Goal: Transaction & Acquisition: Subscribe to service/newsletter

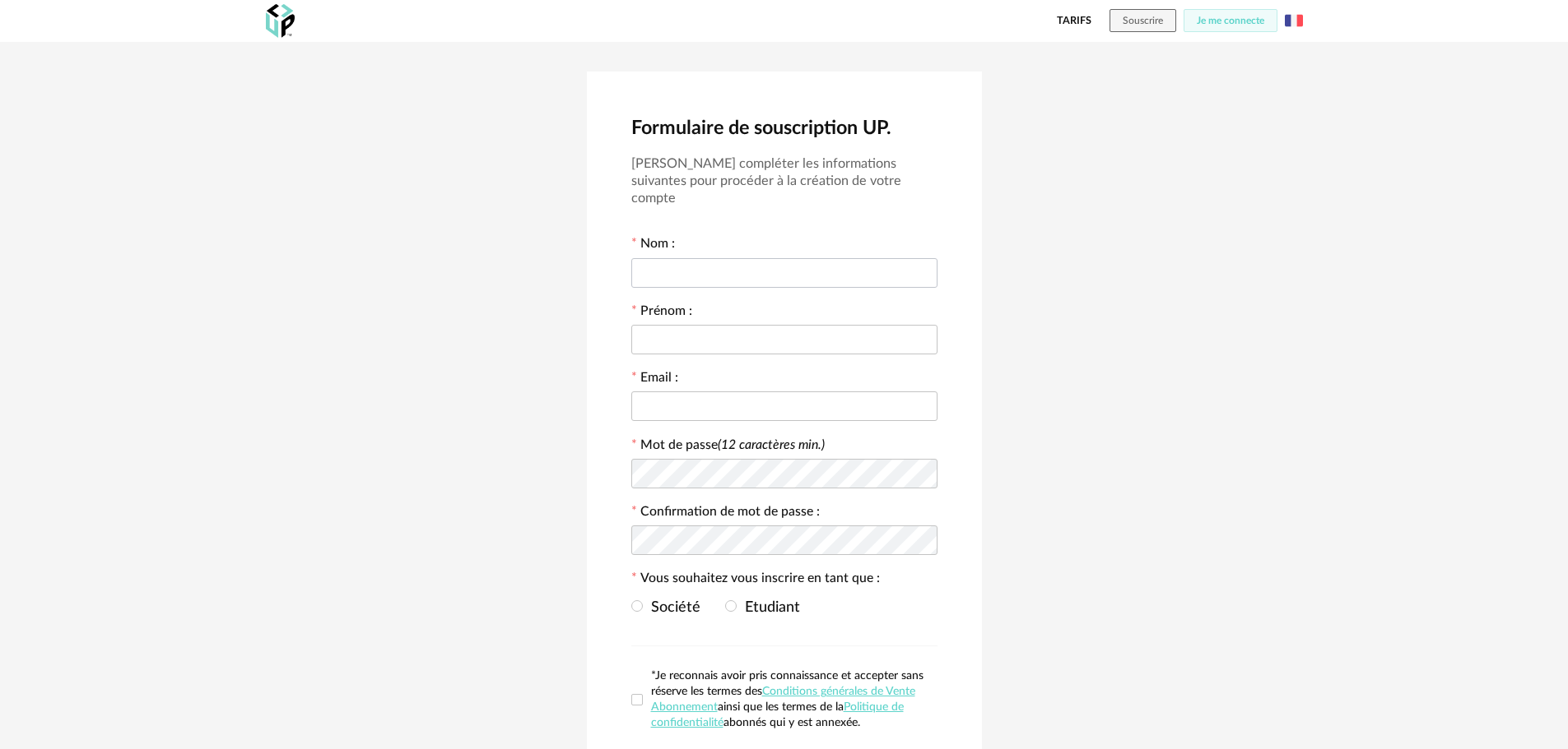
click at [783, 260] on input "text" at bounding box center [784, 273] width 306 height 30
type input "******"
drag, startPoint x: 631, startPoint y: 379, endPoint x: 578, endPoint y: 375, distance: 53.2
click at [584, 372] on div "**********" at bounding box center [784, 454] width 1568 height 824
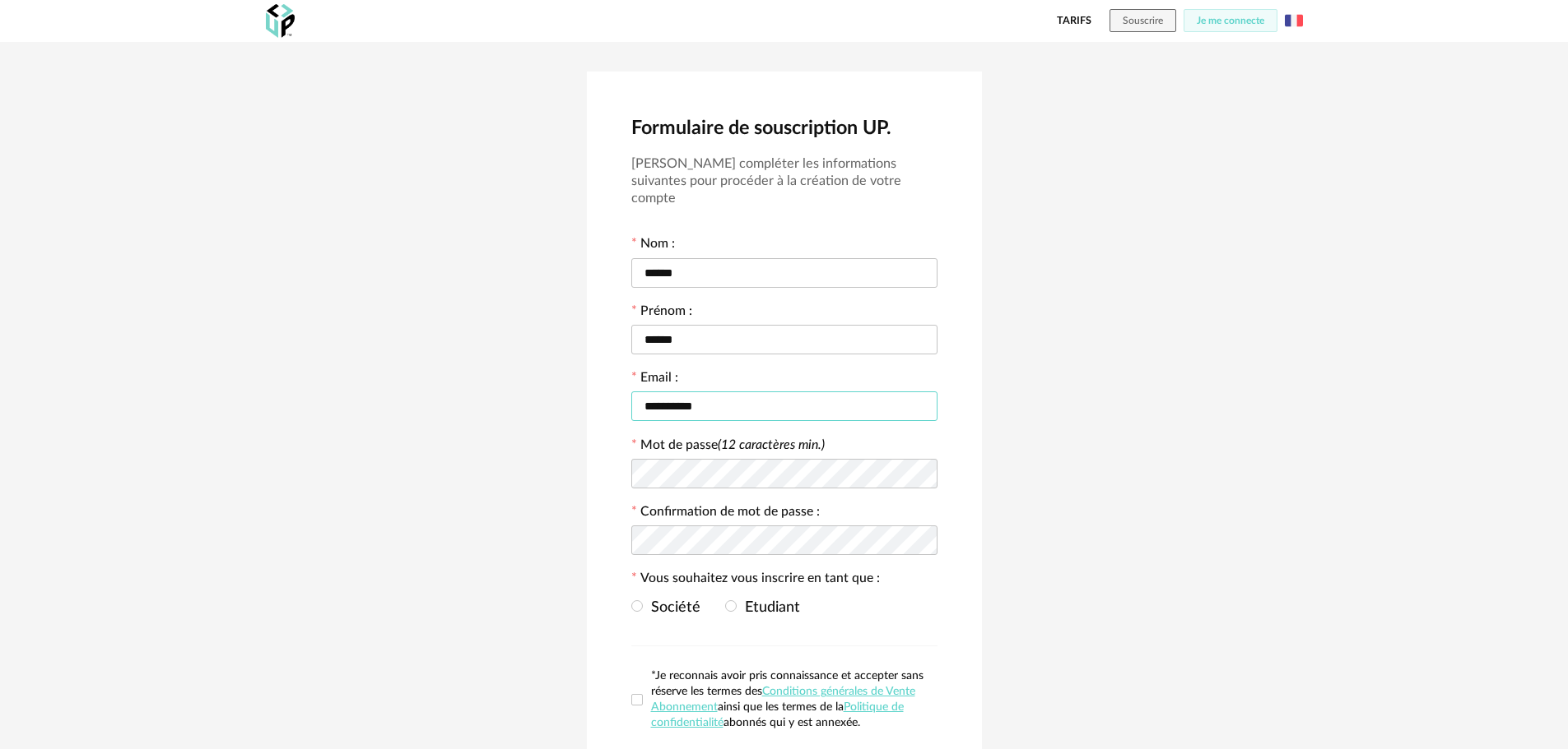
type input "**********"
click at [930, 458] on icon at bounding box center [923, 474] width 21 height 33
click at [719, 538] on div at bounding box center [784, 540] width 306 height 33
click at [643, 601] on span "Société" at bounding box center [671, 608] width 57 height 15
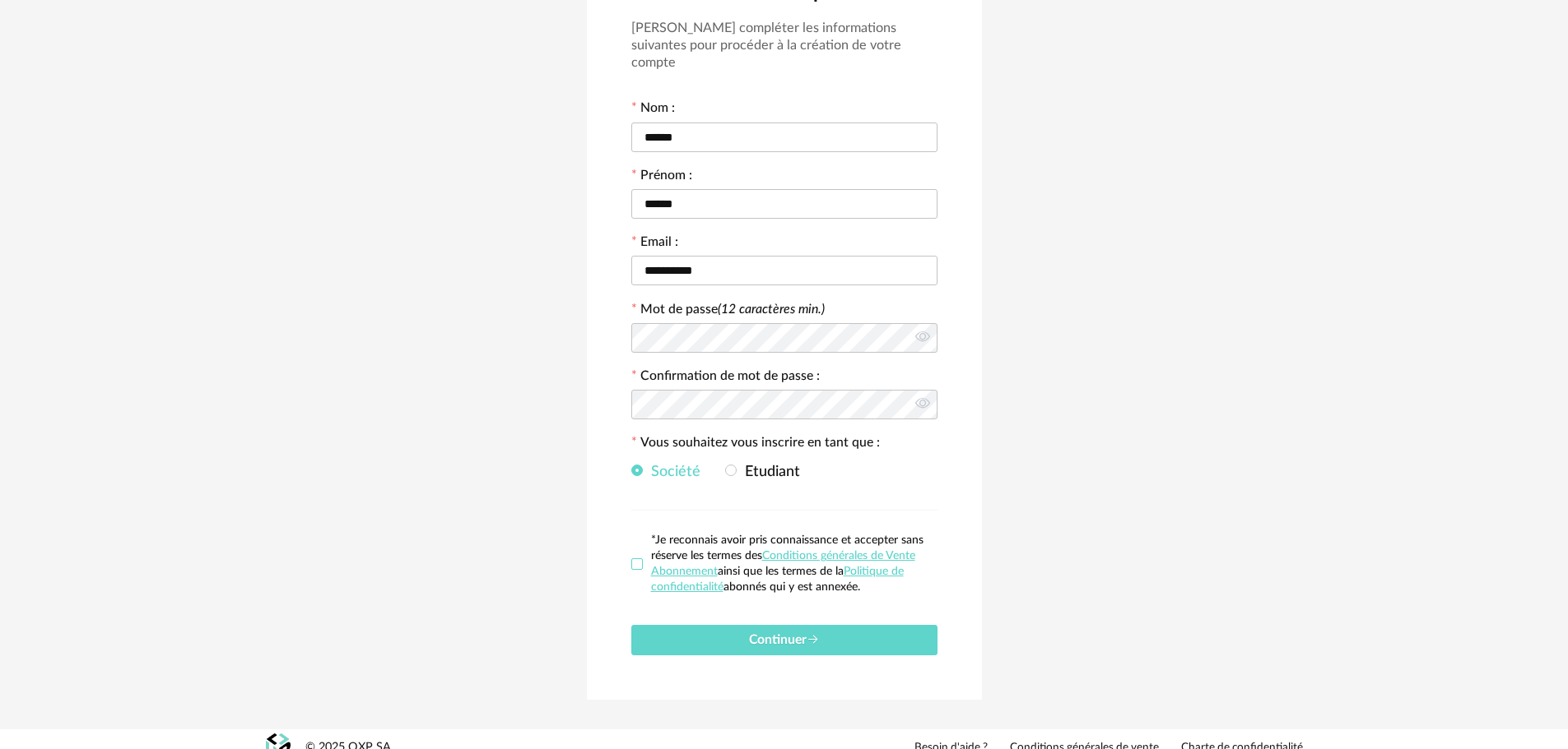
click at [633, 558] on span at bounding box center [636, 564] width 11 height 11
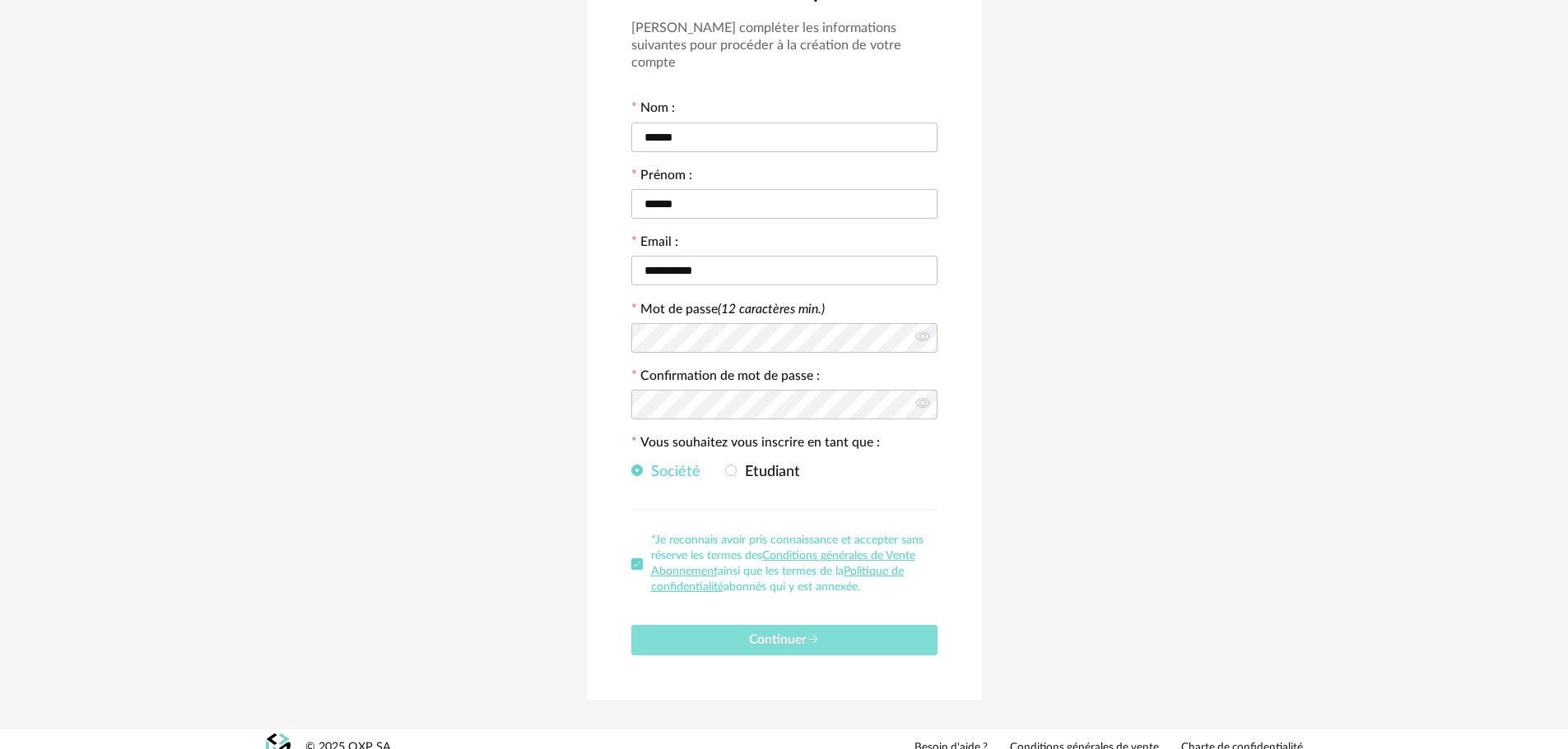
click at [823, 625] on button "Continuer" at bounding box center [784, 640] width 306 height 30
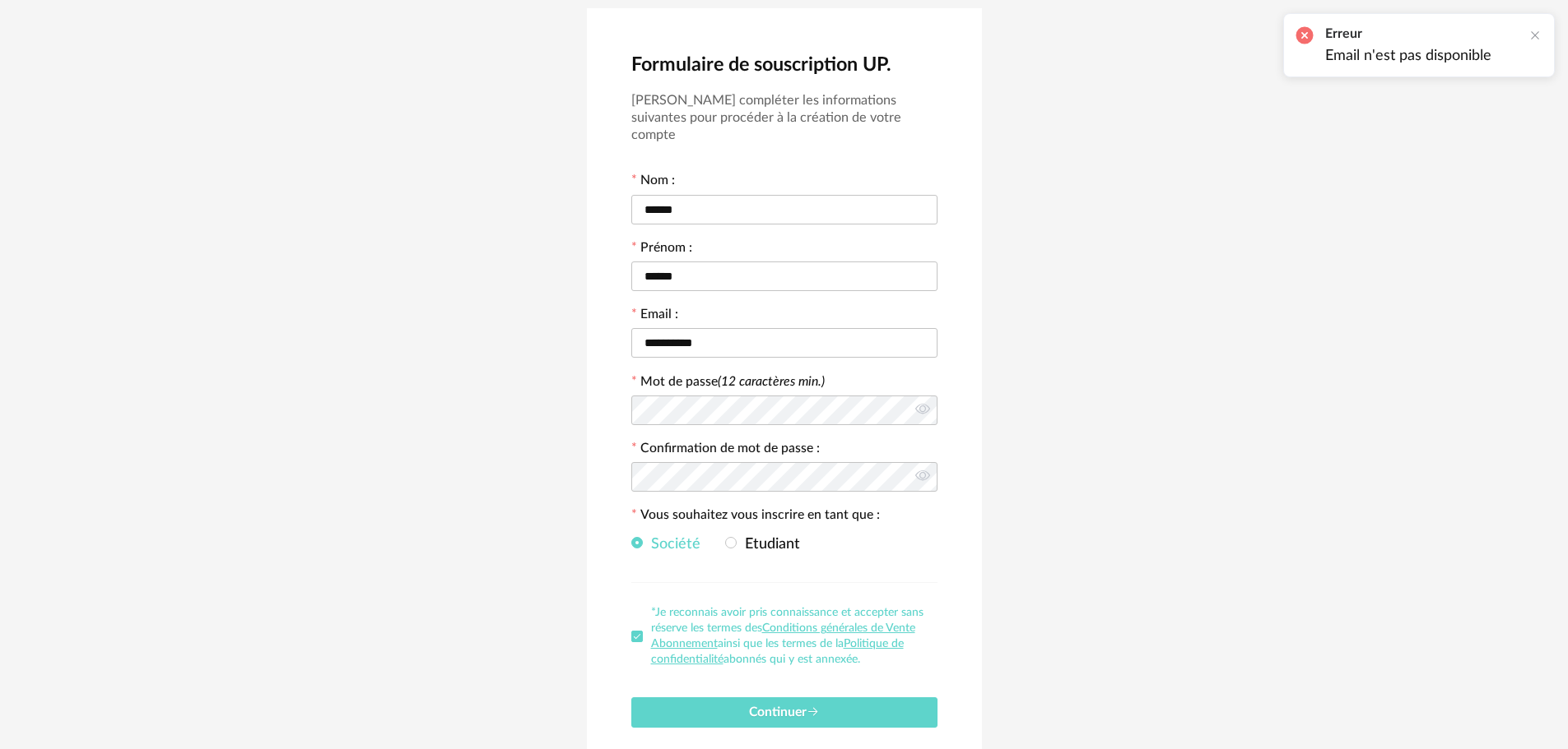
scroll to position [0, 0]
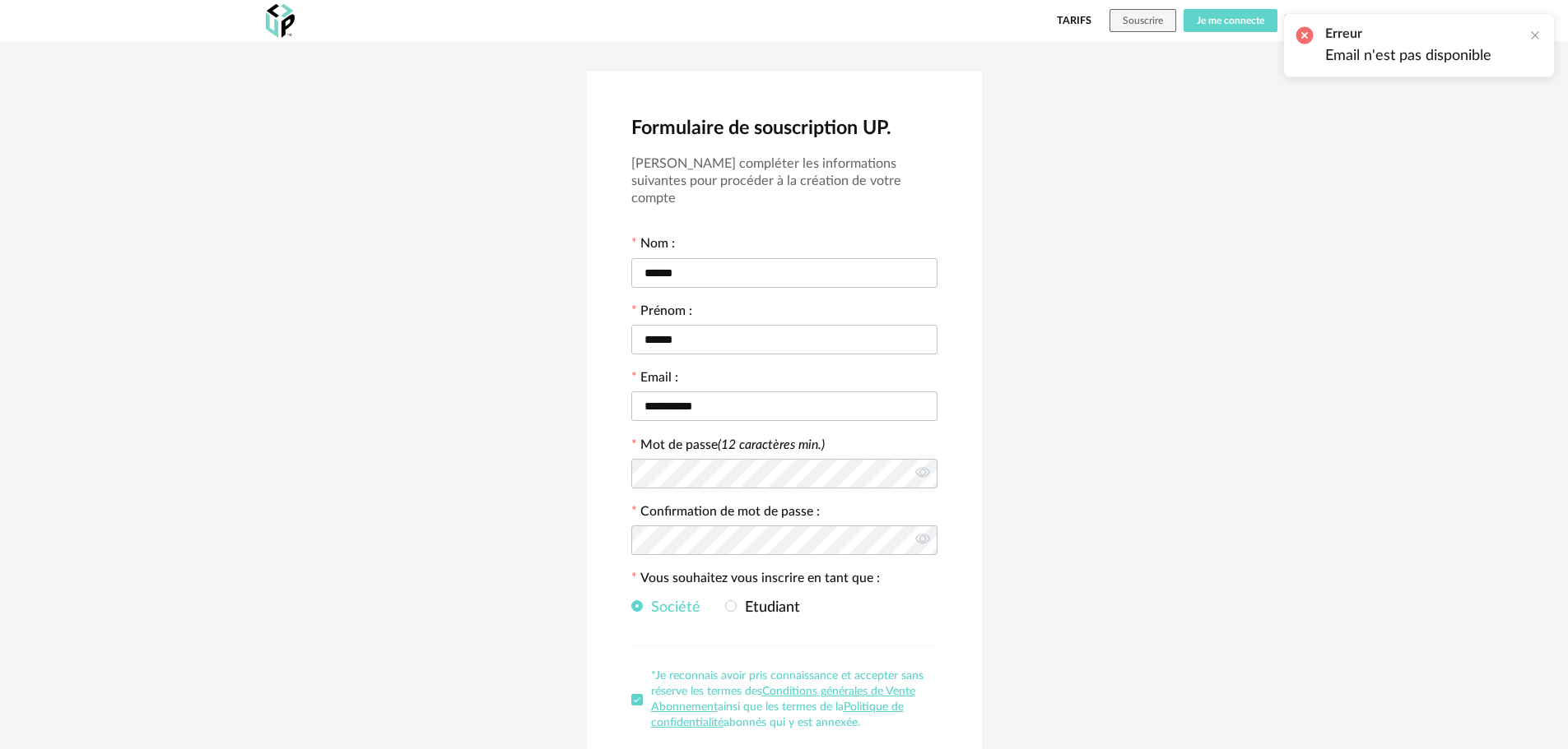
click at [1223, 16] on span "Je me connecte" at bounding box center [1231, 21] width 68 height 10
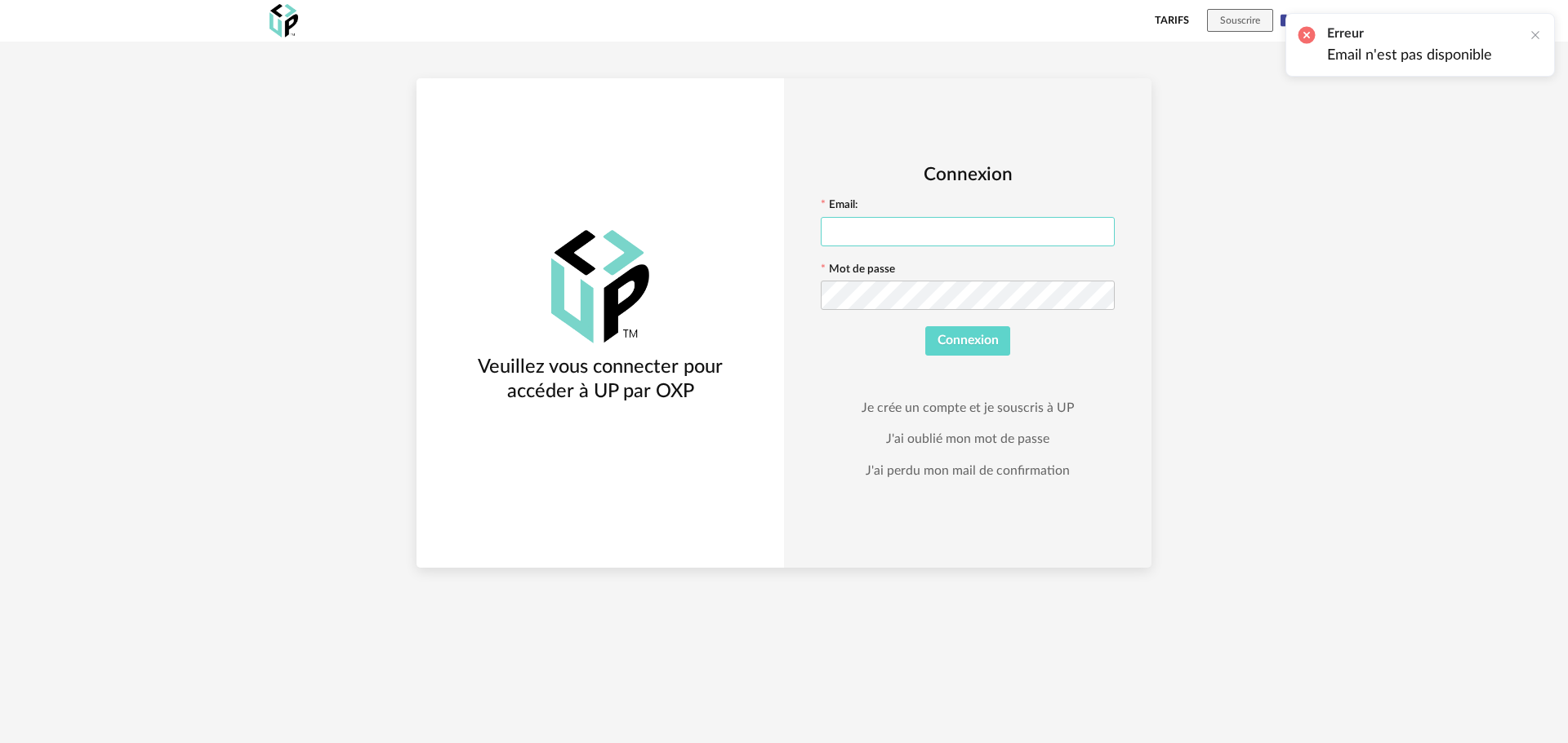
click at [919, 227] on input "text" at bounding box center [967, 232] width 294 height 30
type input "**********"
click at [925, 326] on button "Connexion" at bounding box center [968, 341] width 86 height 30
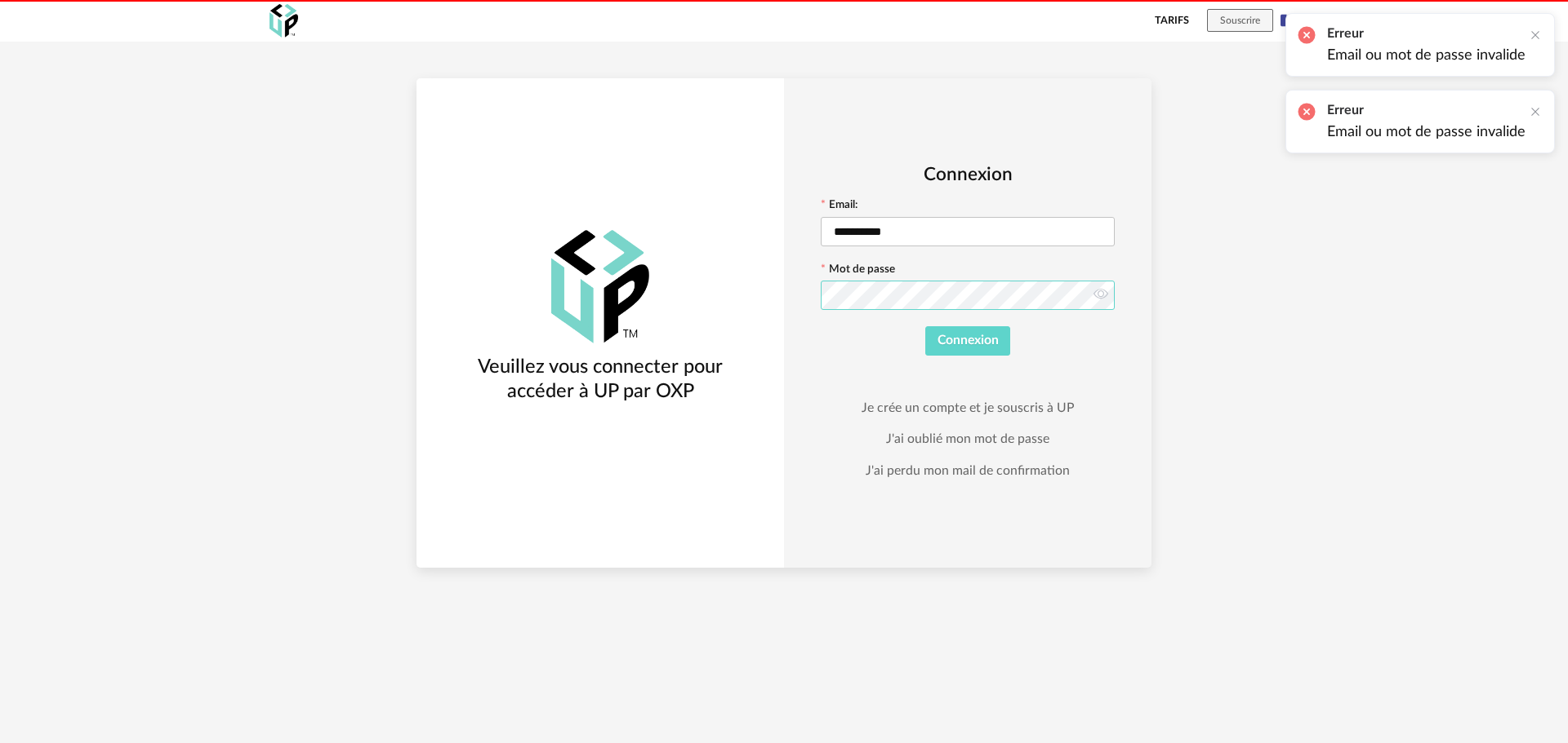
click at [925, 326] on button "Connexion" at bounding box center [968, 341] width 86 height 30
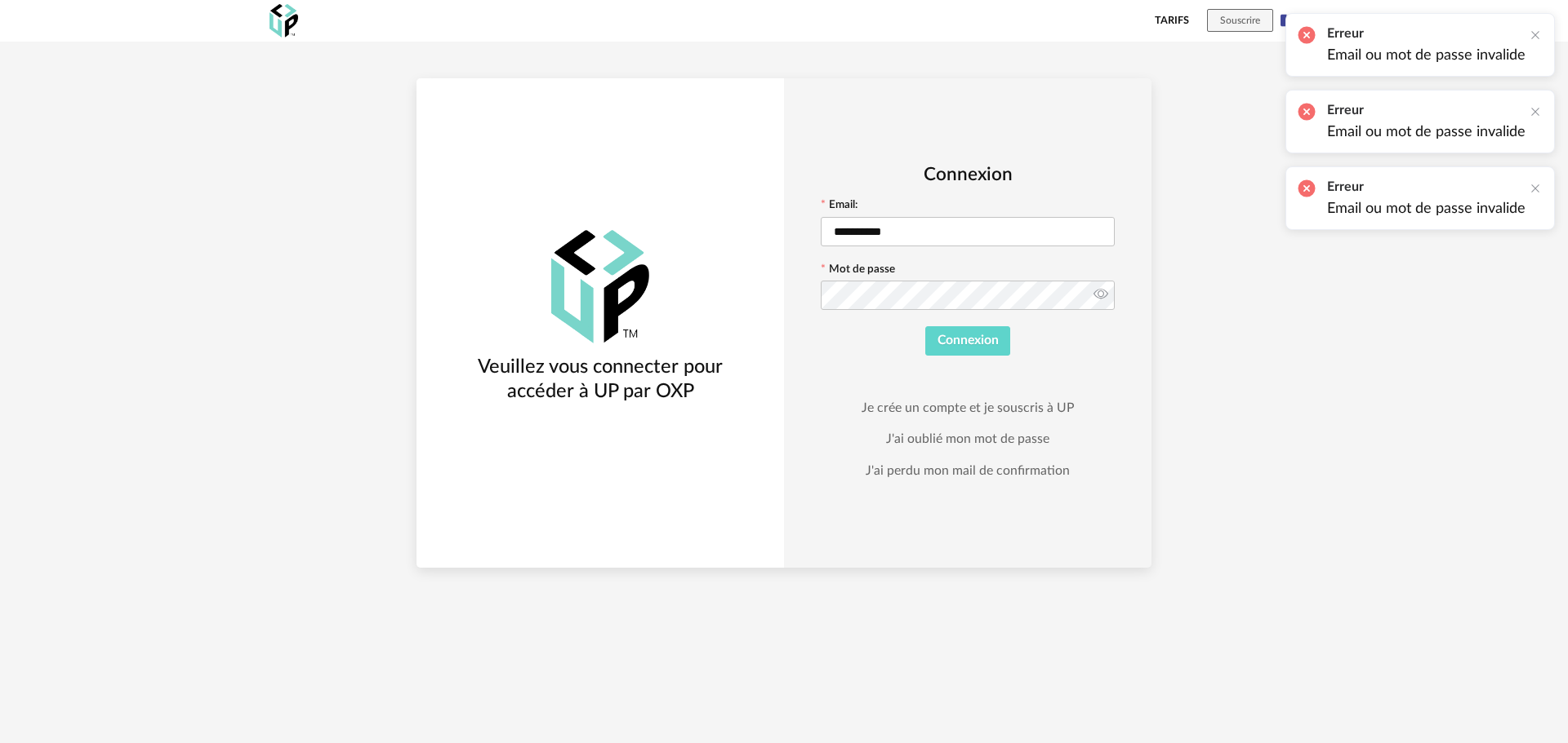
click at [1100, 297] on icon at bounding box center [1101, 295] width 21 height 33
click at [925, 326] on button "Connexion" at bounding box center [968, 341] width 86 height 30
click at [957, 441] on link "J'ai oublié mon mot de passe" at bounding box center [967, 439] width 163 height 17
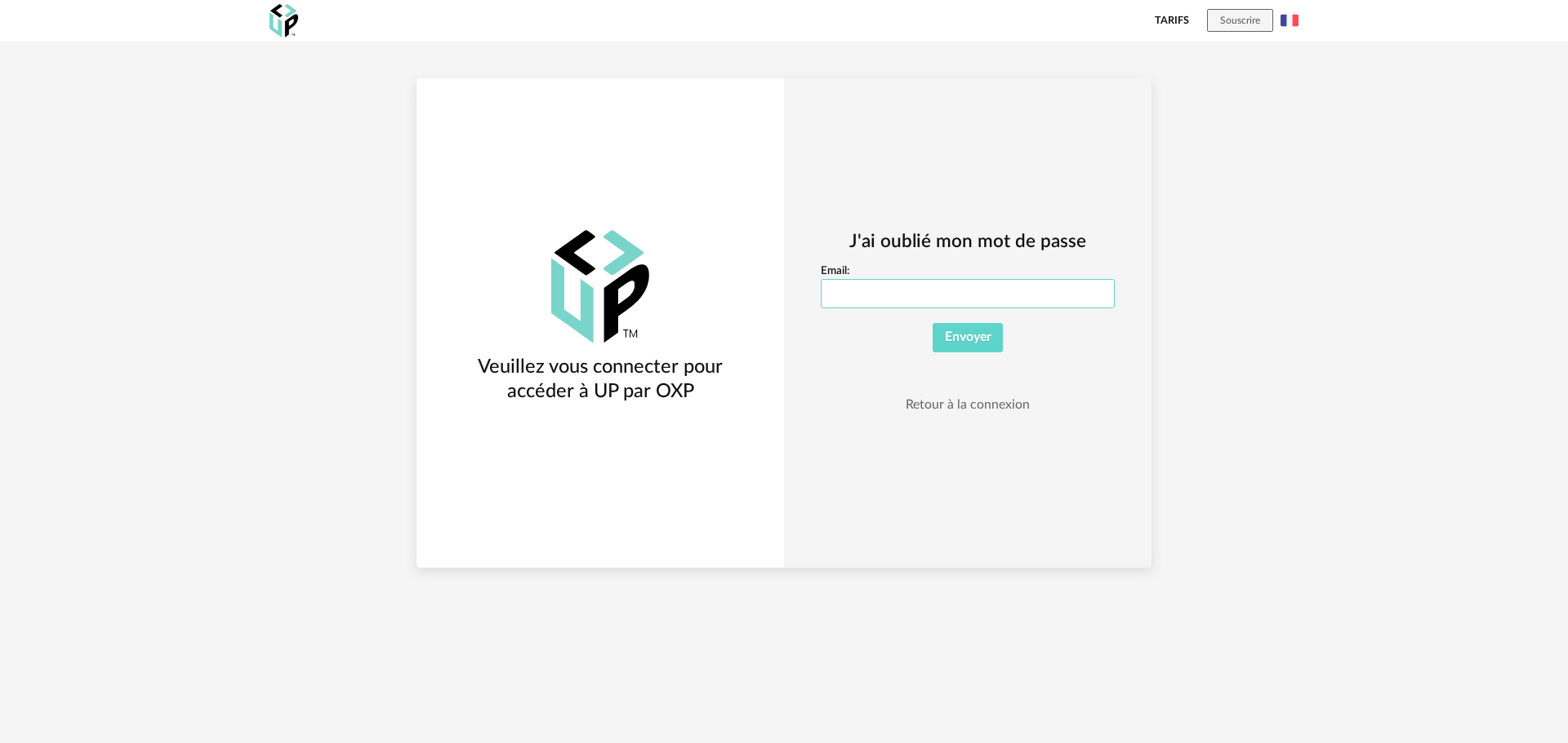
click at [884, 301] on input "Email:" at bounding box center [967, 294] width 294 height 30
type input "**********"
click at [957, 337] on span "Envoyer" at bounding box center [968, 337] width 47 height 13
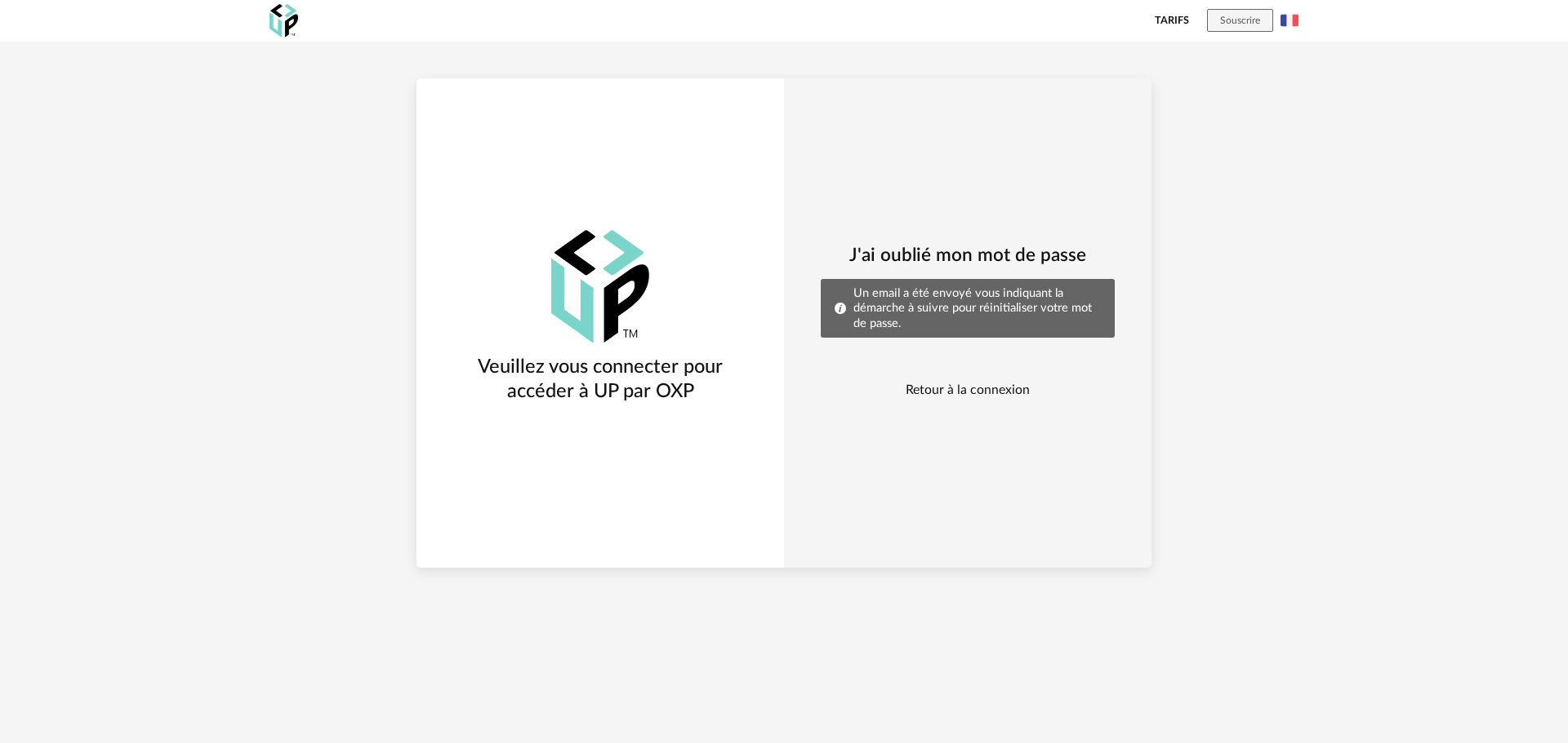
click at [972, 392] on link "Retour à la connexion" at bounding box center [967, 391] width 124 height 17
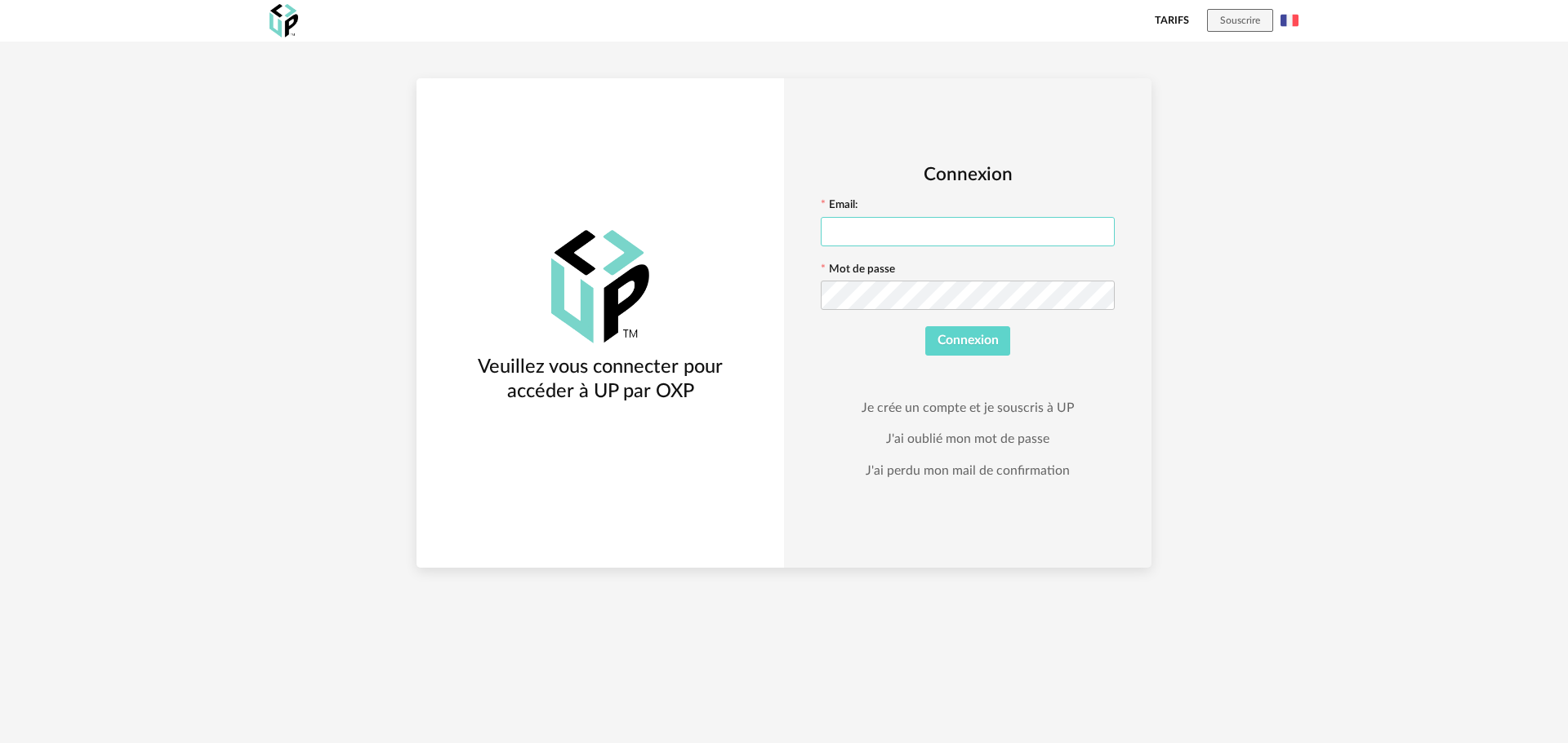
click at [874, 219] on input "text" at bounding box center [967, 232] width 294 height 30
type input "**********"
click at [925, 326] on button "Connexion" at bounding box center [968, 341] width 86 height 30
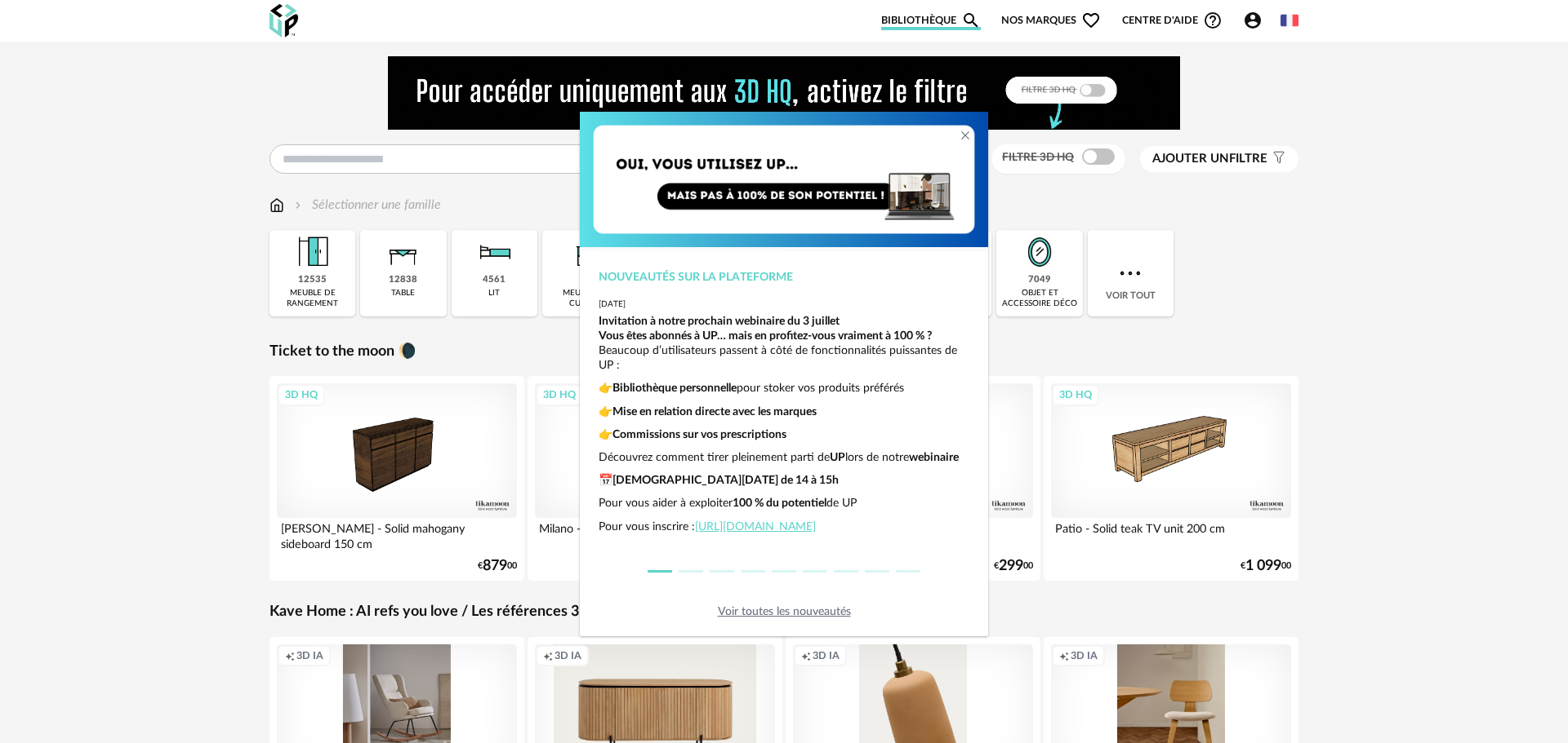
click at [1361, 218] on div "Nouveautés sur la plateforme [DATE] Invitation à notre prochain webinaire du [D…" at bounding box center [784, 371] width 1568 height 743
click at [961, 127] on div "dialog" at bounding box center [971, 124] width 33 height 24
click at [960, 134] on icon "Close" at bounding box center [965, 135] width 13 height 13
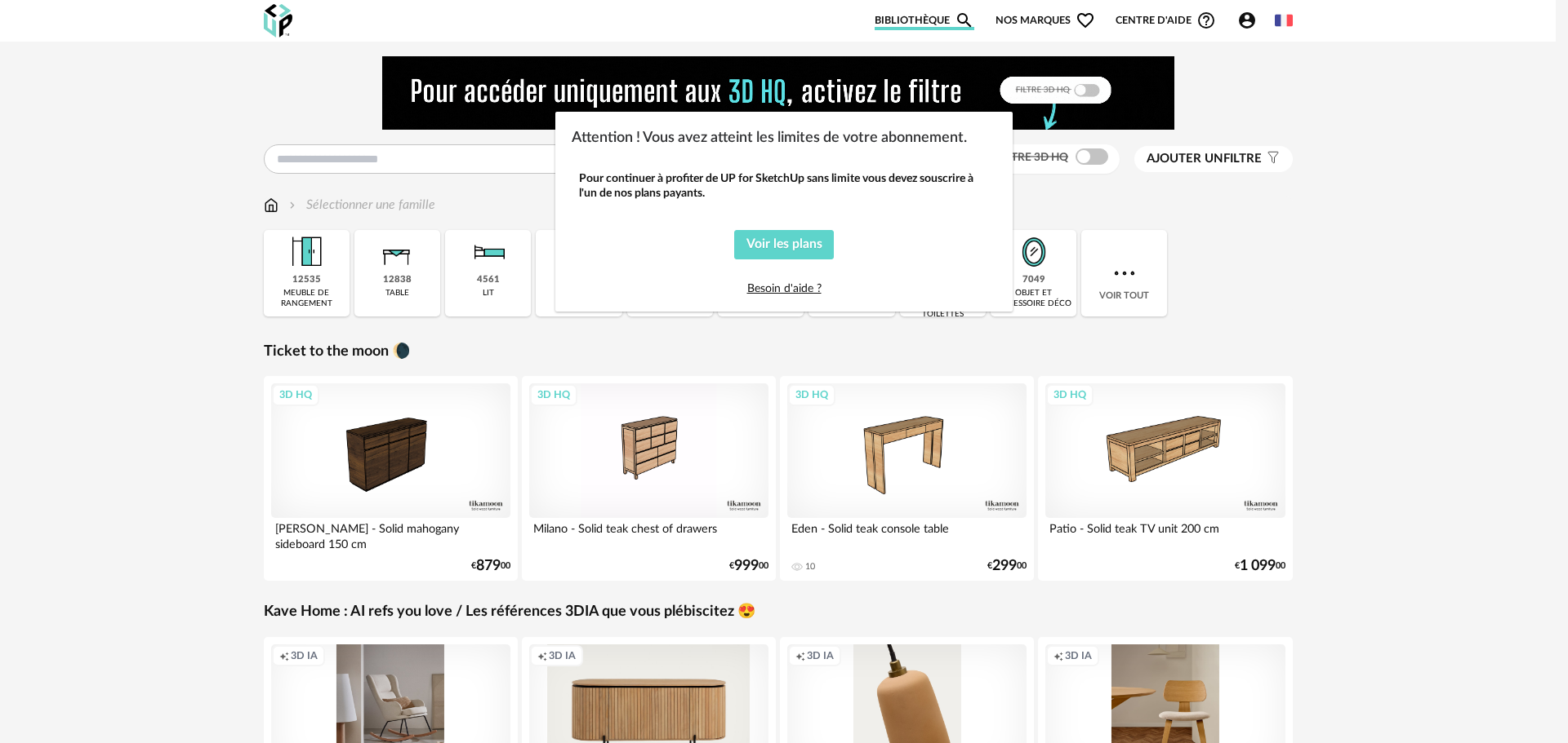
click at [1431, 263] on div "Attention ! Vous avez atteint les limites de votre abonnement. Pour continuer à…" at bounding box center [784, 371] width 1568 height 743
drag, startPoint x: 1210, startPoint y: 89, endPoint x: 1100, endPoint y: 112, distance: 112.4
click at [1208, 90] on div "Attention ! Vous avez atteint les limites de votre abonnement. Pour continuer à…" at bounding box center [784, 371] width 1568 height 743
drag, startPoint x: 960, startPoint y: 122, endPoint x: 964, endPoint y: 141, distance: 19.4
click at [960, 130] on div "Attention ! Vous avez atteint les limites de votre abonnement." at bounding box center [784, 133] width 457 height 44
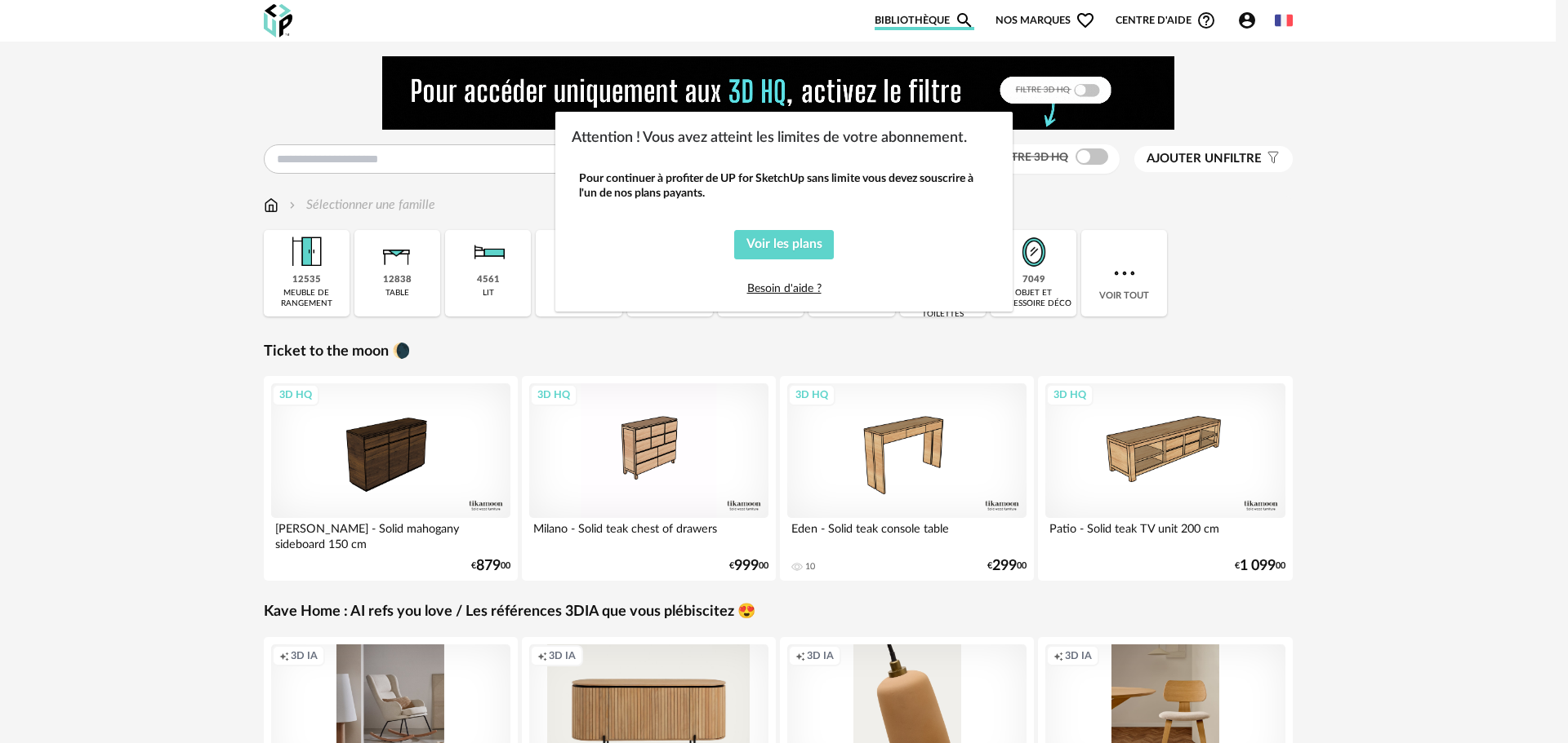
drag, startPoint x: 966, startPoint y: 143, endPoint x: 770, endPoint y: 223, distance: 211.7
click at [947, 161] on div "Attention ! Vous avez atteint les limites de votre abonnement. Pour continuer à…" at bounding box center [784, 212] width 457 height 200
click at [789, 255] on button "Voir les plans" at bounding box center [784, 245] width 101 height 30
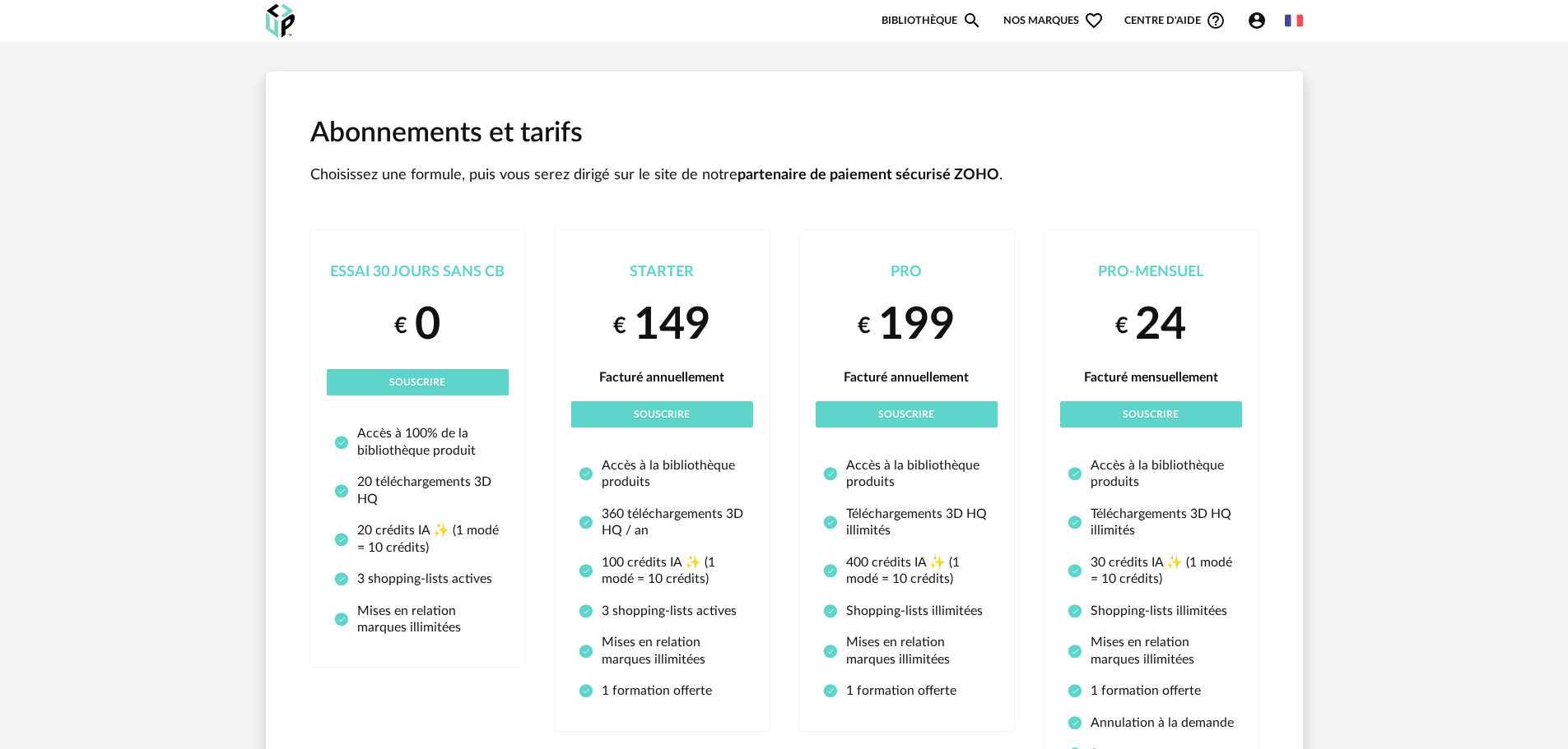
click at [283, 31] on img at bounding box center [280, 21] width 29 height 34
click at [929, 9] on div "Nouvelle shopping list Mettre à jour ma Shopping List Refresh icon Bibliothèque…" at bounding box center [784, 21] width 1066 height 42
click at [924, 17] on link "Bibliothèque Magnify icon" at bounding box center [931, 20] width 101 height 20
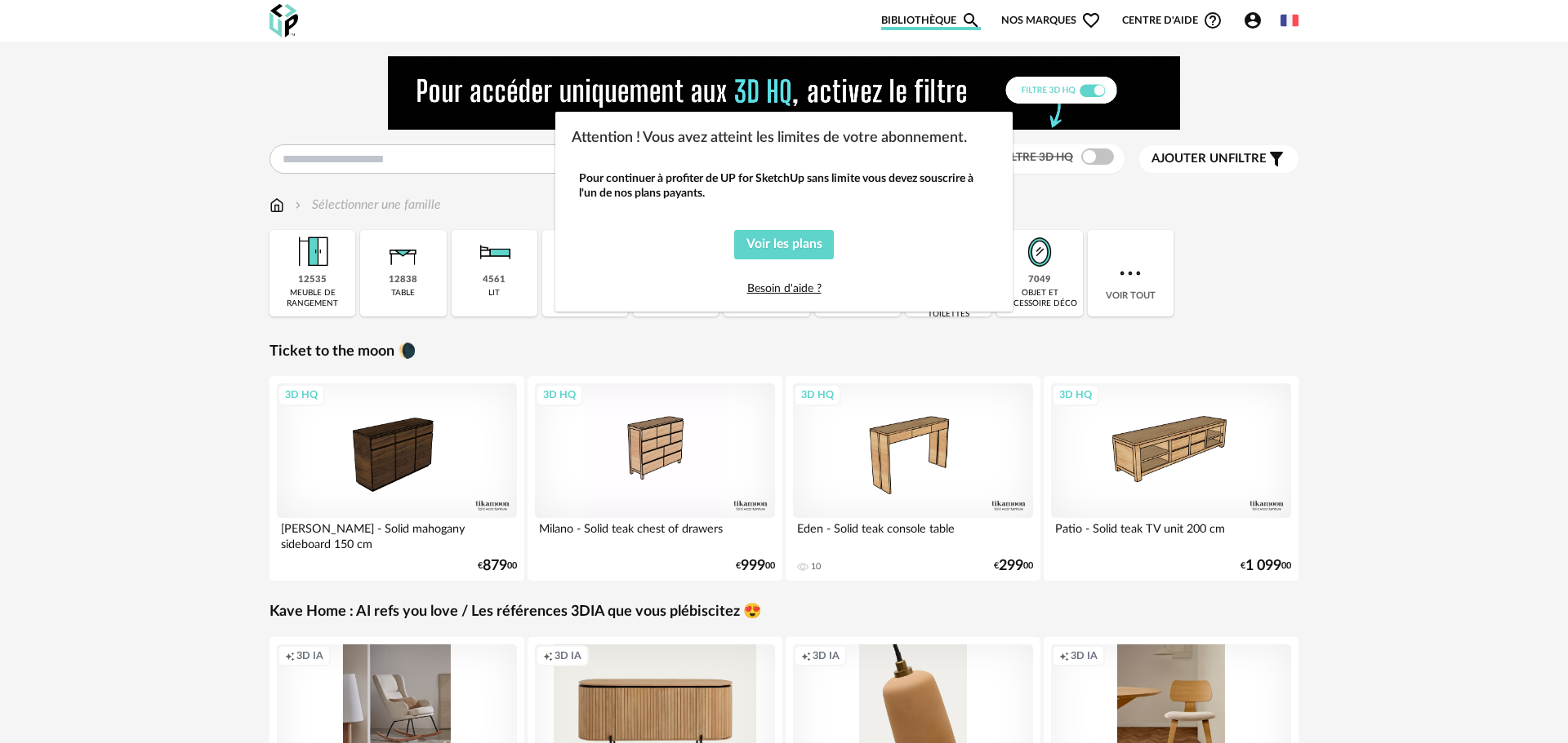
click at [1374, 289] on div "Attention ! Vous avez atteint les limites de votre abonnement. Pour continuer à…" at bounding box center [784, 371] width 1568 height 743
click at [1450, 274] on div "Attention ! Vous avez atteint les limites de votre abonnement. Pour continuer à…" at bounding box center [784, 371] width 1568 height 743
click at [1079, 75] on div "Attention ! Vous avez atteint les limites de votre abonnement. Pour continuer à…" at bounding box center [784, 371] width 1568 height 743
click at [1092, 88] on div "Attention ! Vous avez atteint les limites de votre abonnement. Pour continuer à…" at bounding box center [784, 371] width 1568 height 743
click at [979, 145] on div "Attention ! Vous avez atteint les limites de votre abonnement." at bounding box center [784, 137] width 424 height 20
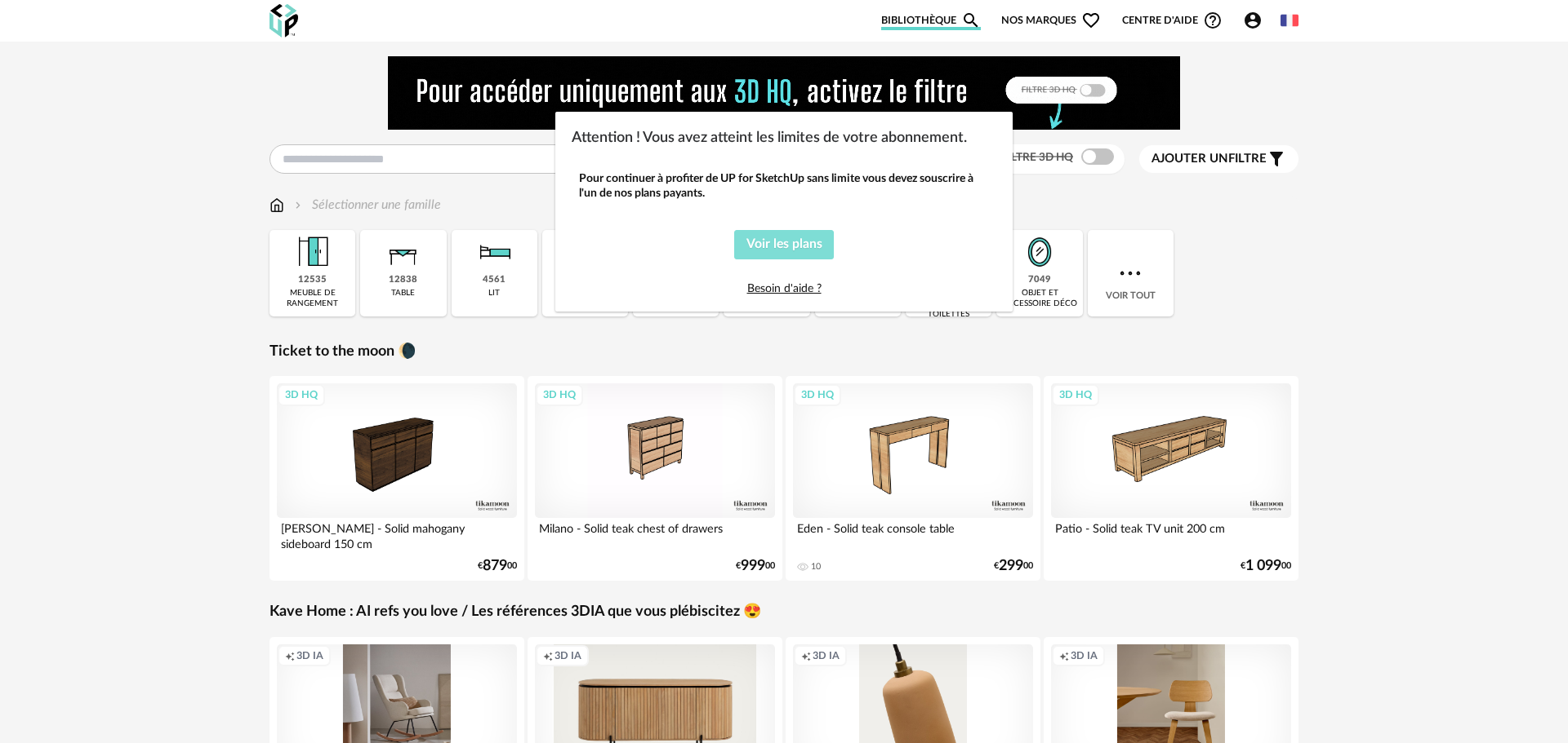
click at [763, 247] on span "Voir les plans" at bounding box center [784, 244] width 76 height 13
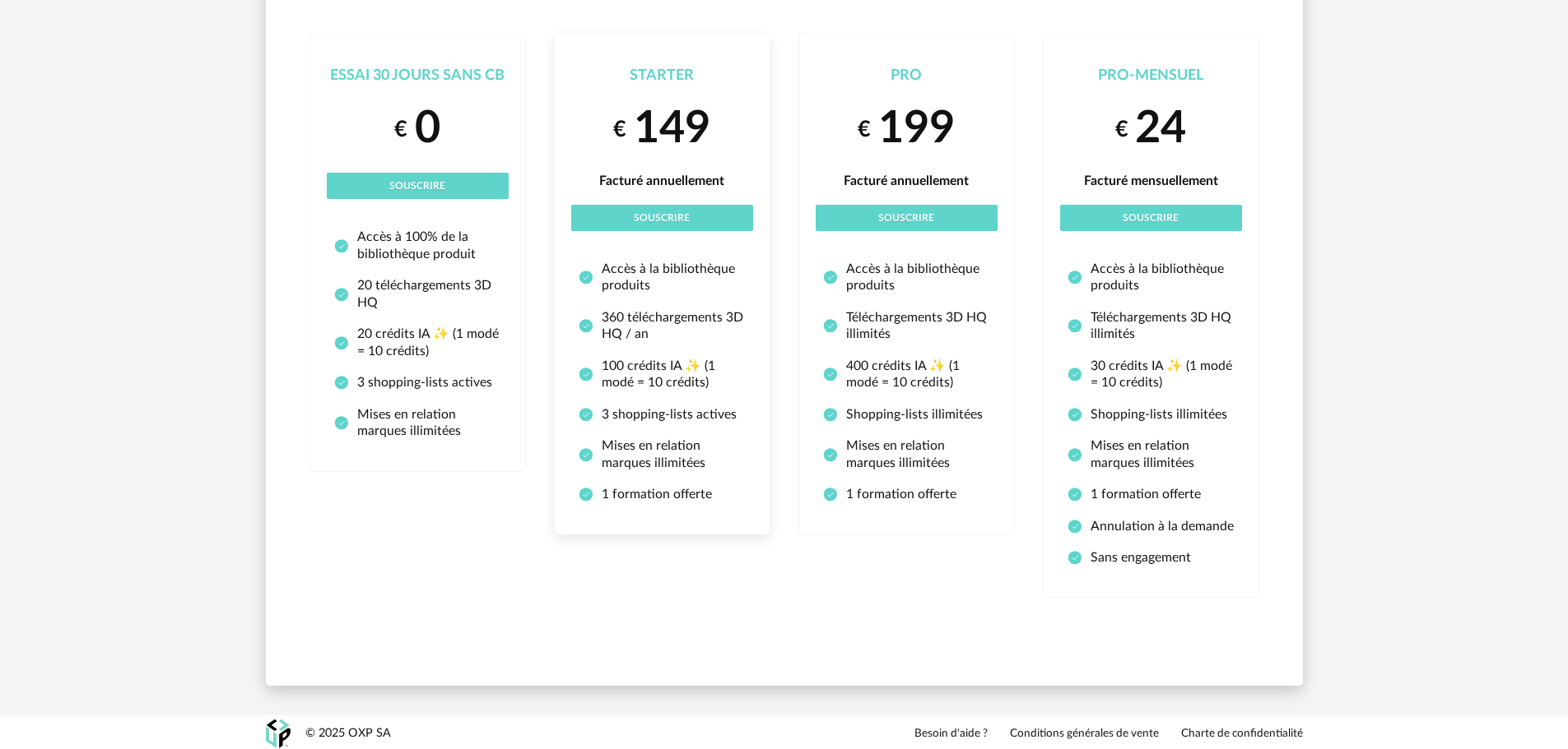
scroll to position [200, 0]
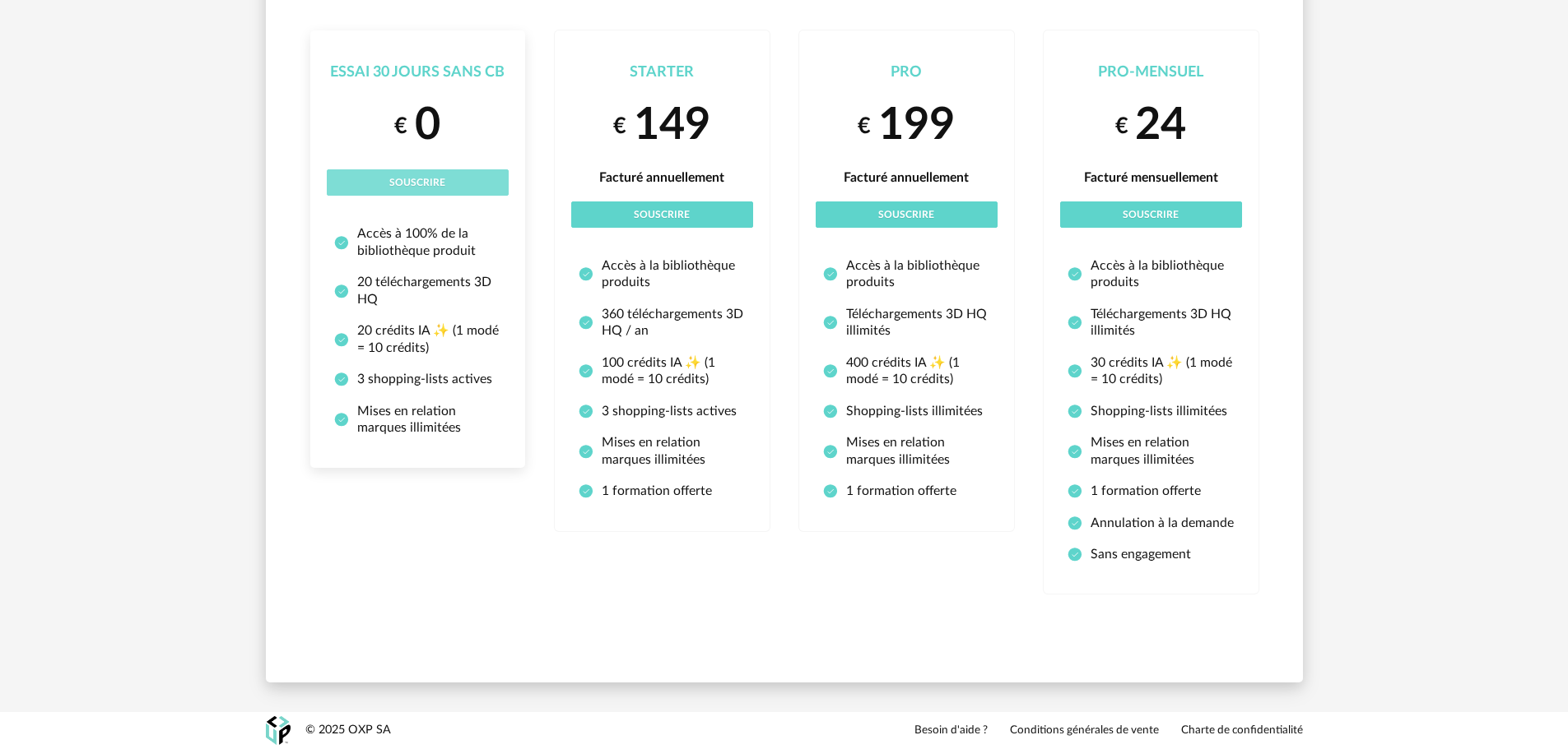
click at [383, 179] on button "Souscrire" at bounding box center [417, 182] width 181 height 26
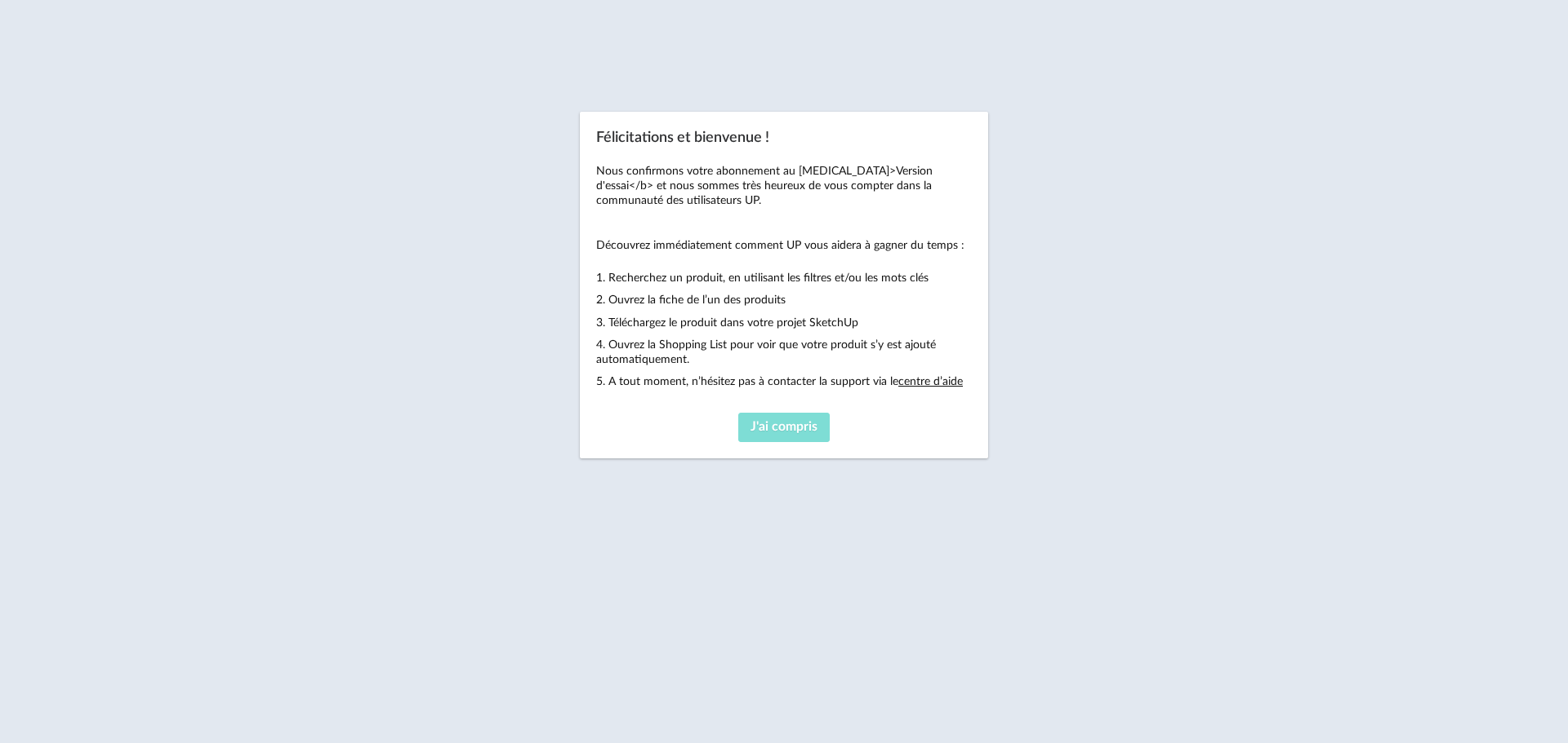
click at [786, 428] on span "J'ai compris" at bounding box center [784, 427] width 67 height 13
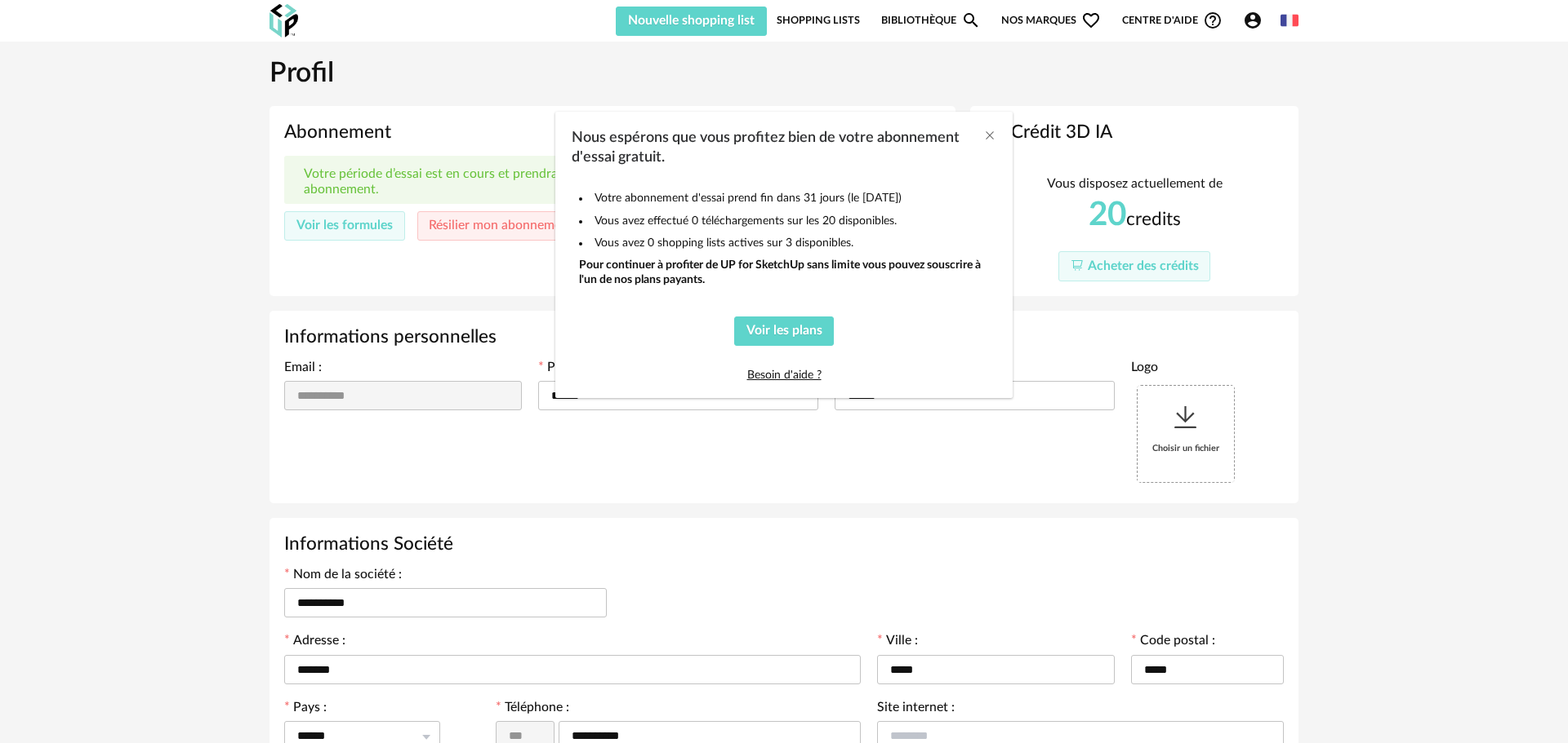
click at [1242, 133] on div "Nous espérons que vous profitez bien de votre abonnement d'essai gratuit. Votre…" at bounding box center [784, 371] width 1568 height 743
click at [1386, 121] on div "Nous espérons que vous profitez bien de votre abonnement d'essai gratuit. Votre…" at bounding box center [784, 371] width 1568 height 743
click at [987, 133] on icon "Close" at bounding box center [990, 135] width 13 height 13
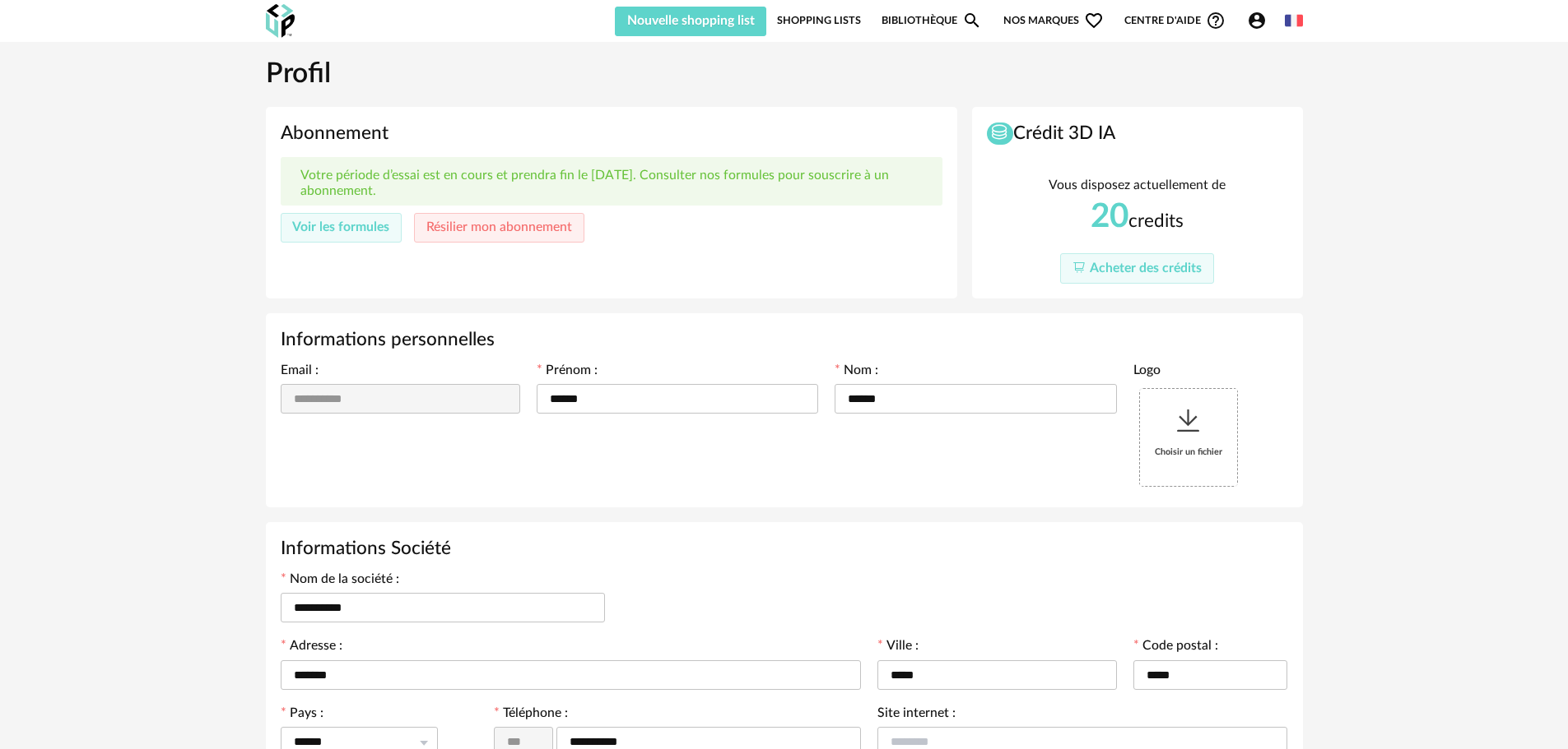
click at [945, 17] on link "Bibliothèque Magnify icon" at bounding box center [931, 20] width 101 height 31
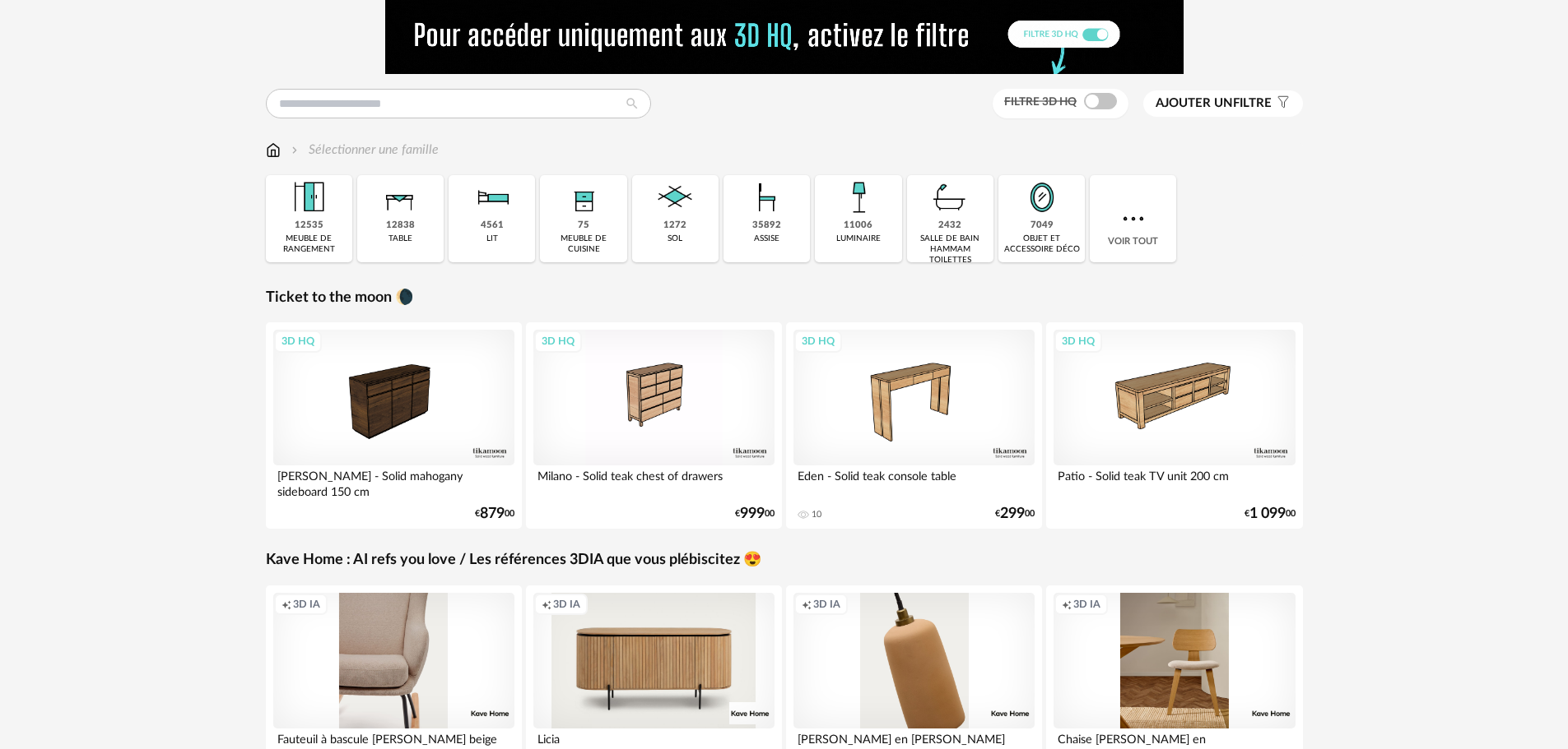
scroll to position [164, 0]
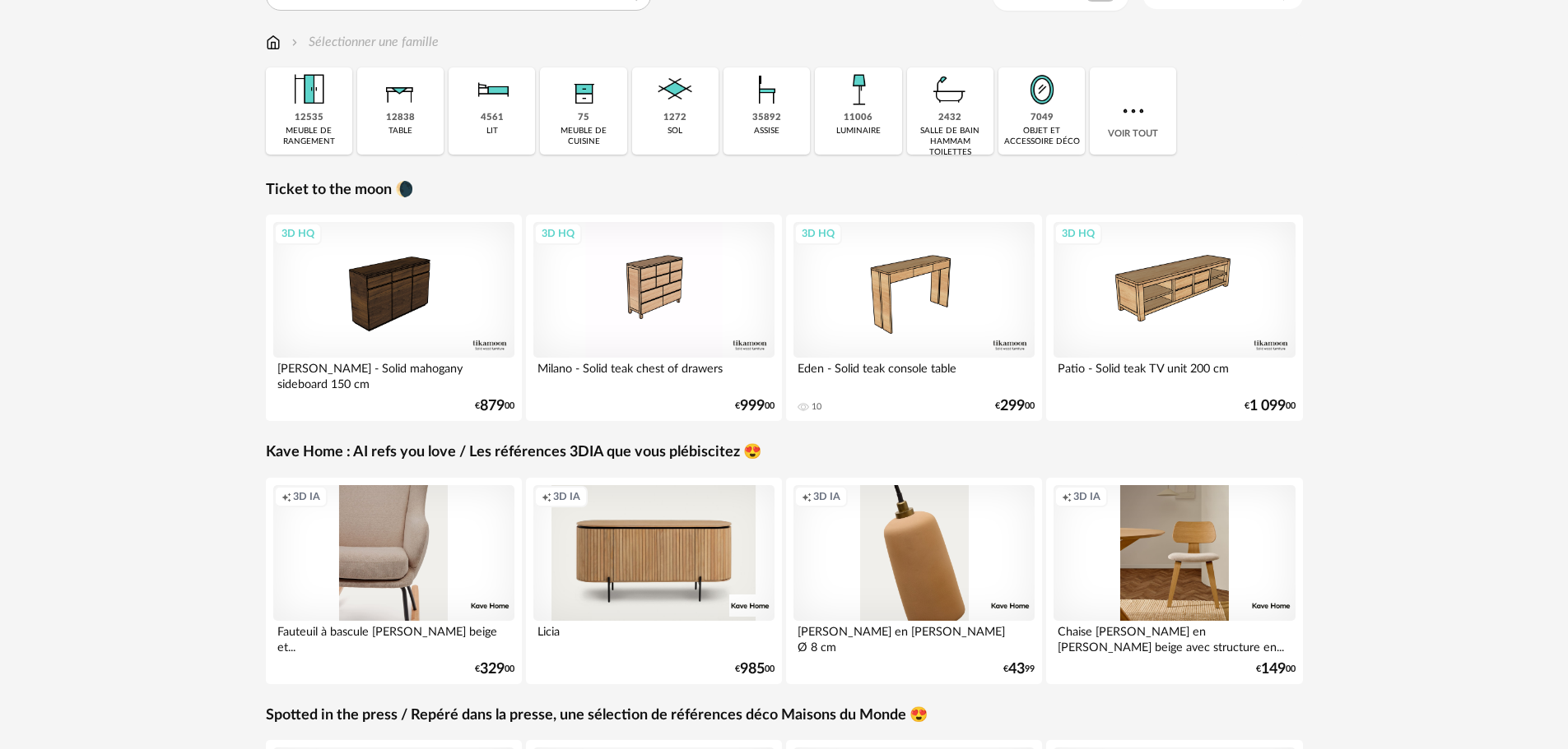
click at [448, 581] on div "Creation icon 3D IA" at bounding box center [394, 553] width 242 height 135
